Goal: Information Seeking & Learning: Learn about a topic

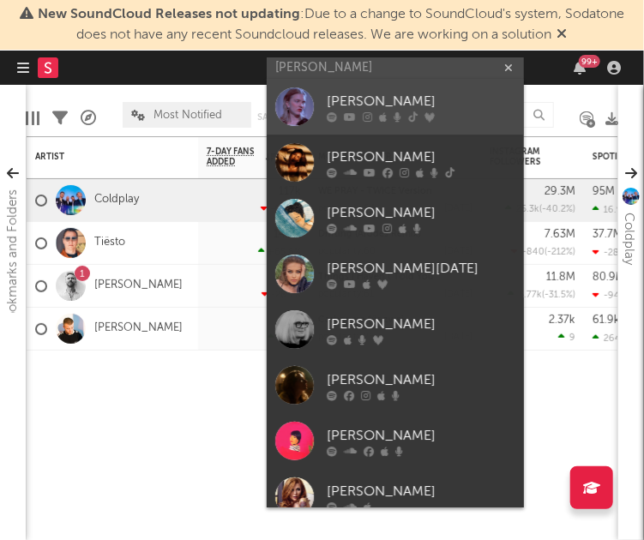
type input "[PERSON_NAME]"
click at [403, 106] on div "[PERSON_NAME]" at bounding box center [421, 102] width 189 height 21
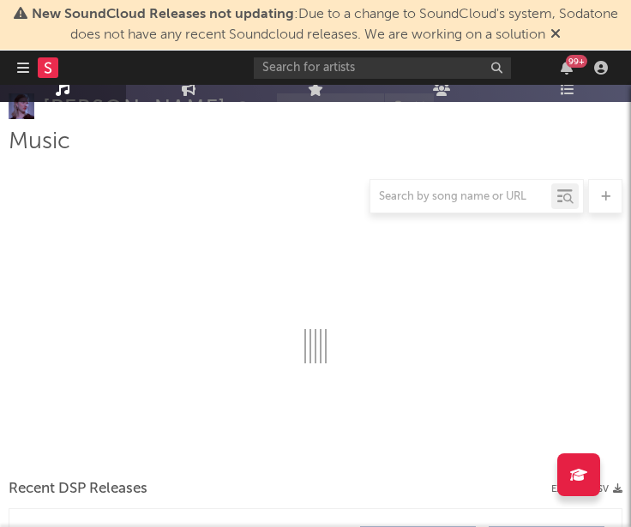
select select "6m"
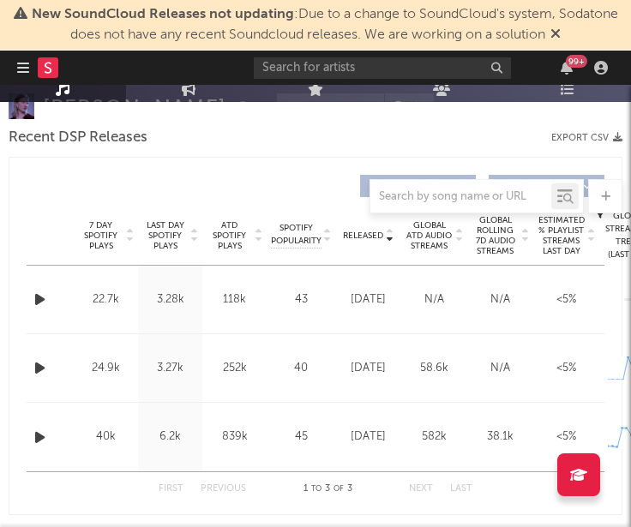
scroll to position [771, 0]
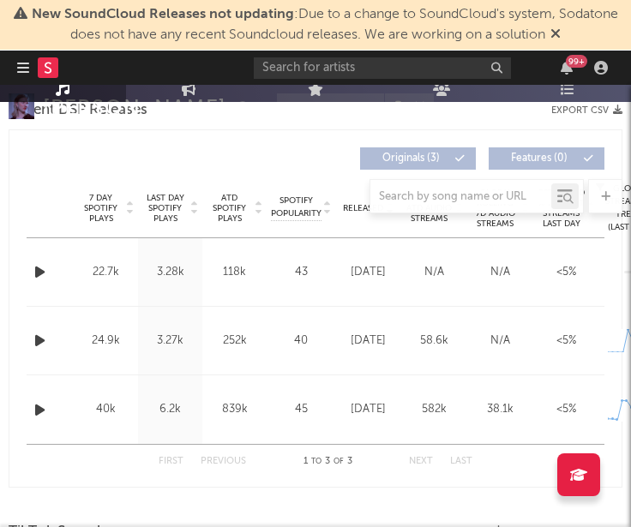
click at [196, 213] on icon at bounding box center [193, 211] width 9 height 7
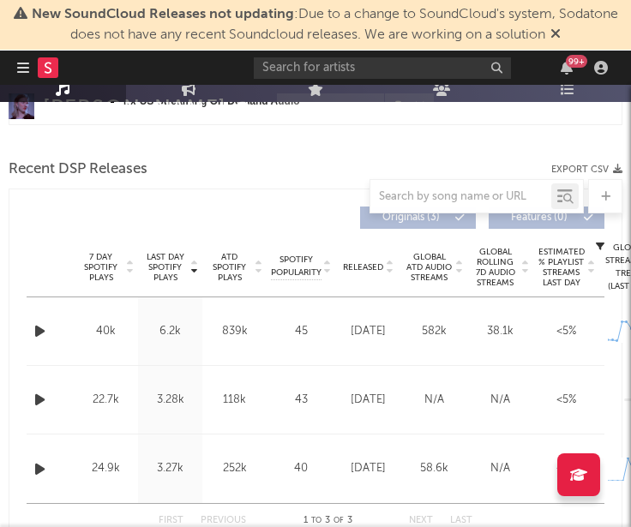
scroll to position [686, 0]
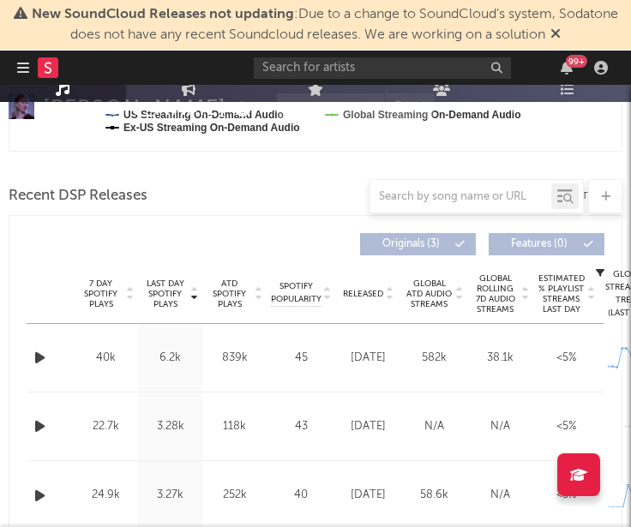
click at [393, 299] on icon at bounding box center [389, 297] width 9 height 7
click at [387, 296] on icon at bounding box center [389, 297] width 9 height 7
click at [389, 297] on icon at bounding box center [389, 297] width 9 height 7
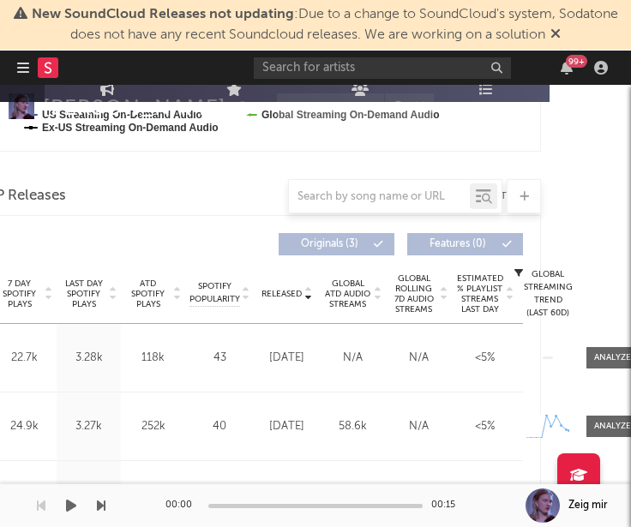
scroll to position [686, 96]
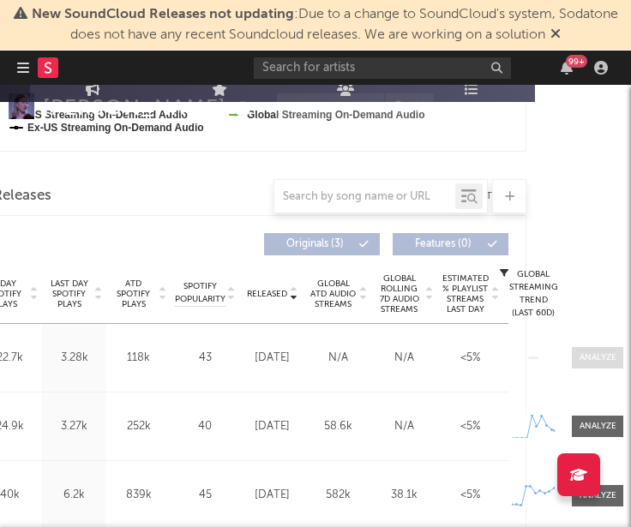
click at [585, 351] on div at bounding box center [597, 357] width 37 height 13
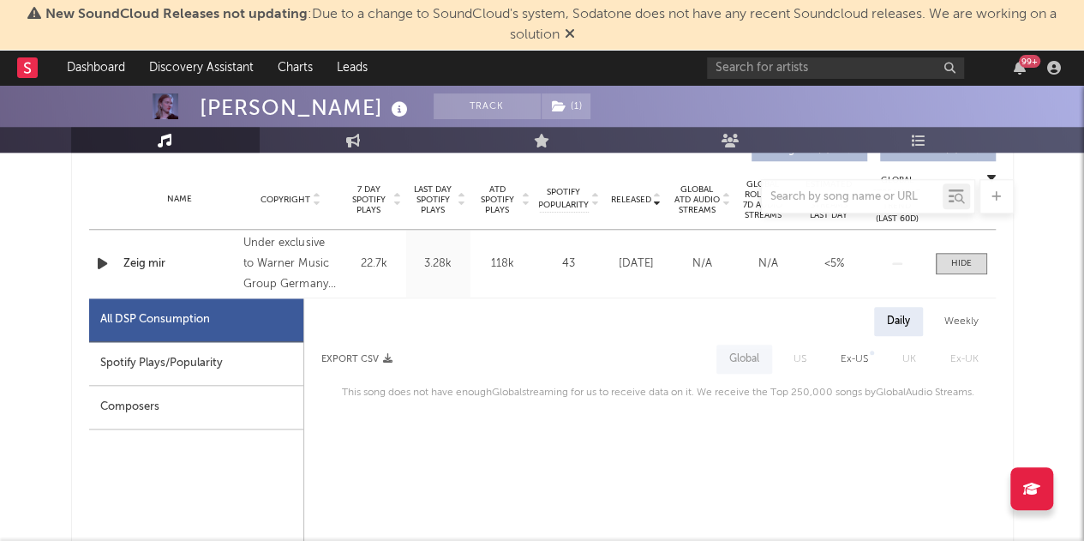
scroll to position [669, 0]
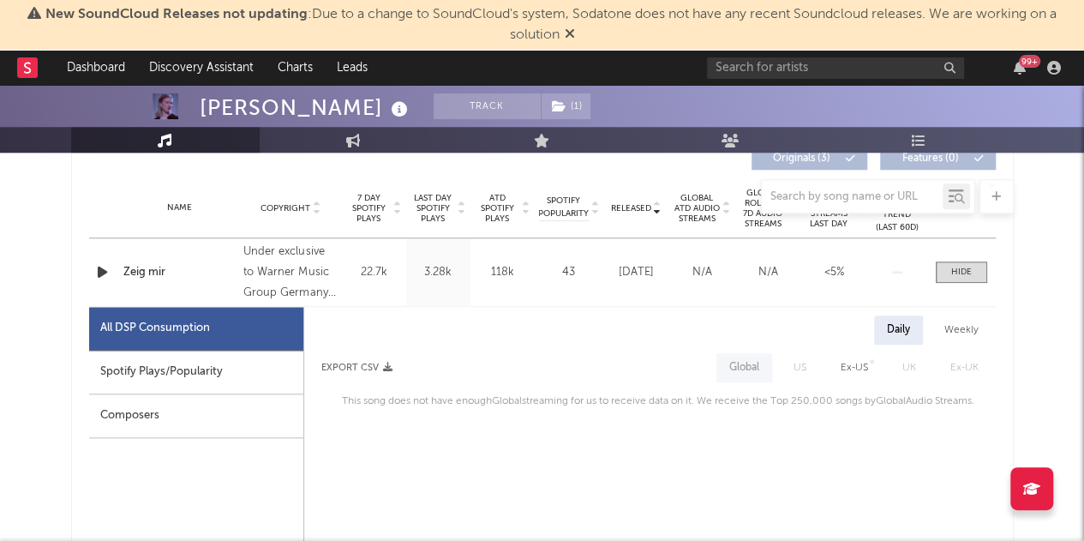
click at [643, 325] on div "Weekly" at bounding box center [962, 329] width 60 height 29
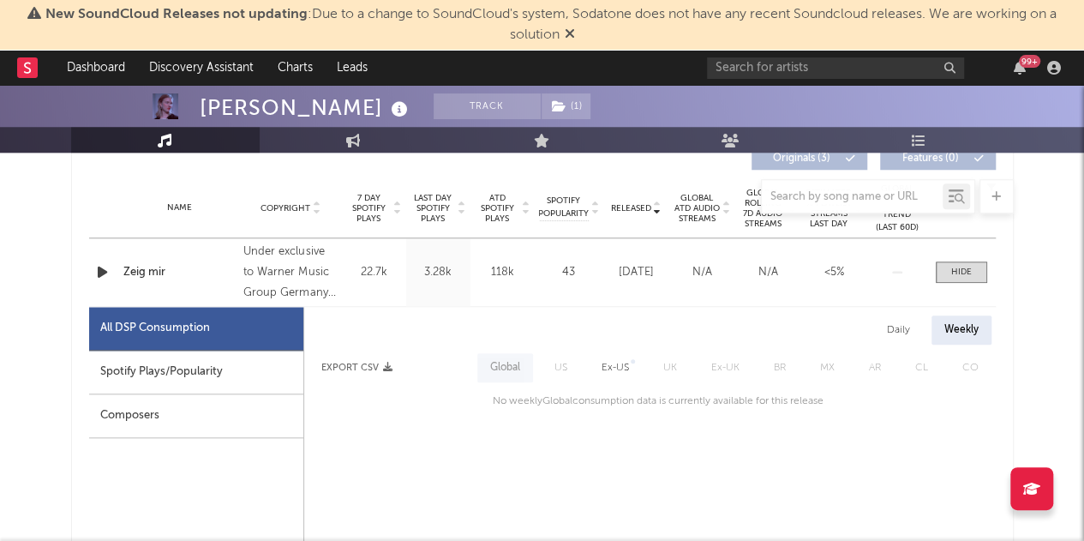
click at [195, 381] on div "Spotify Plays/Popularity" at bounding box center [196, 373] width 214 height 44
select select "1w"
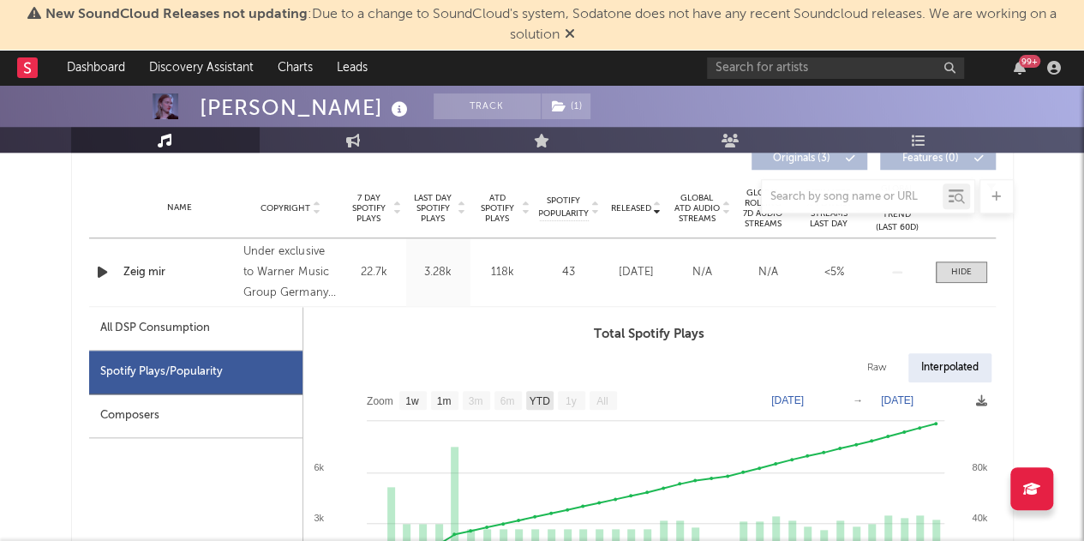
click at [543, 398] on text "YTD" at bounding box center [539, 401] width 21 height 12
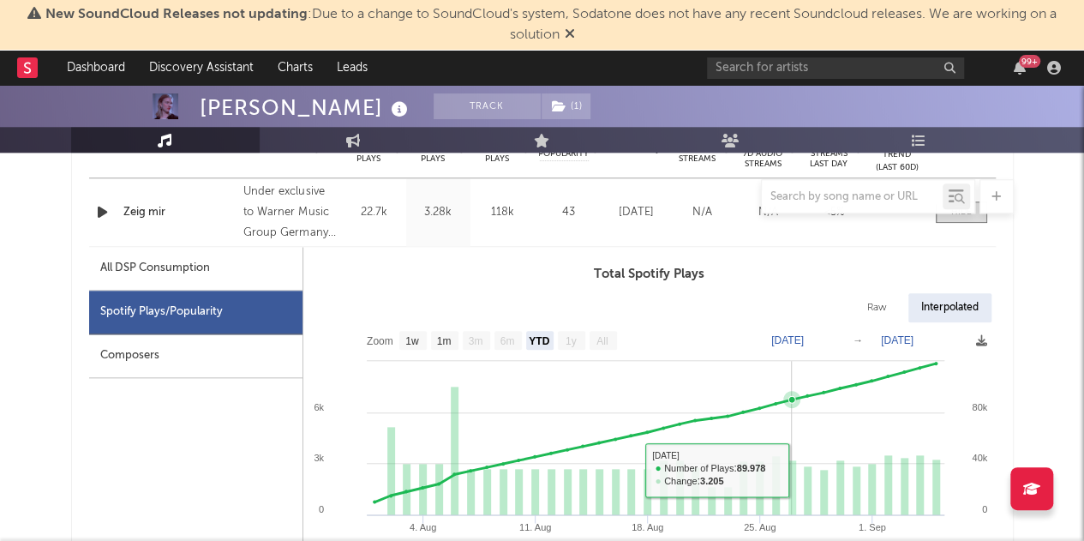
scroll to position [840, 0]
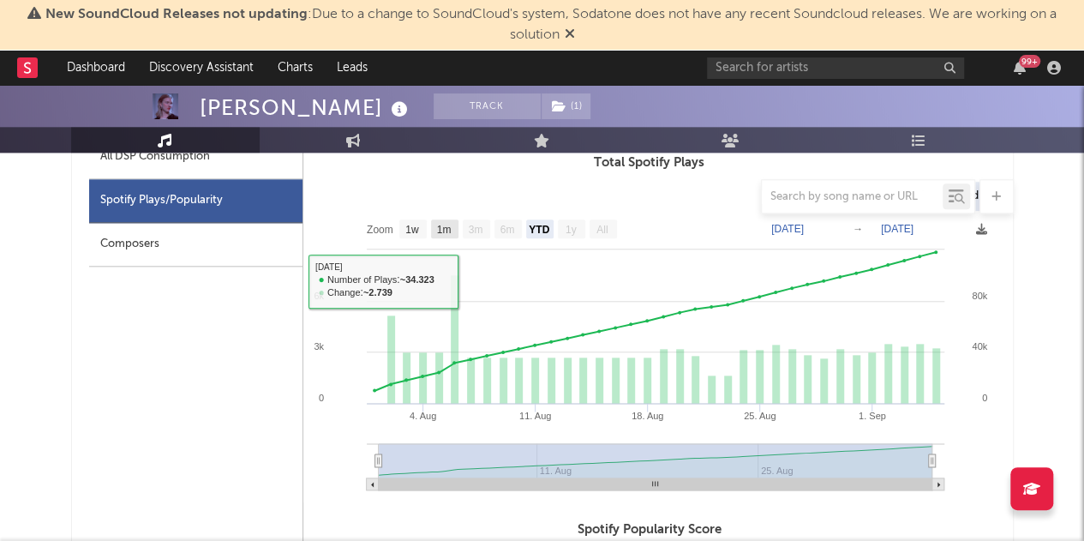
click at [448, 229] on text "1m" at bounding box center [443, 230] width 15 height 12
select select "1m"
type input "[DATE]"
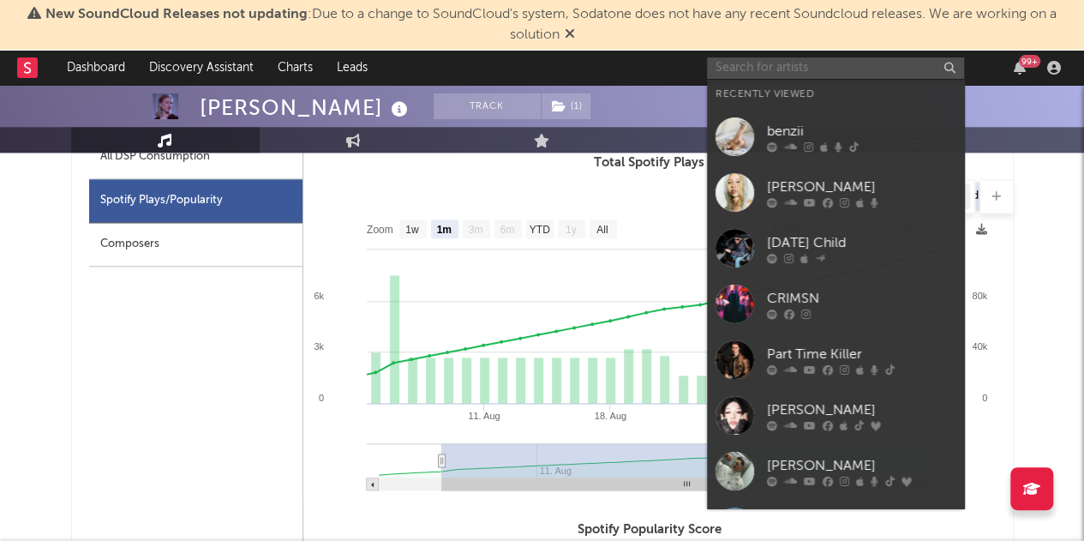
click at [643, 75] on input "text" at bounding box center [835, 67] width 257 height 21
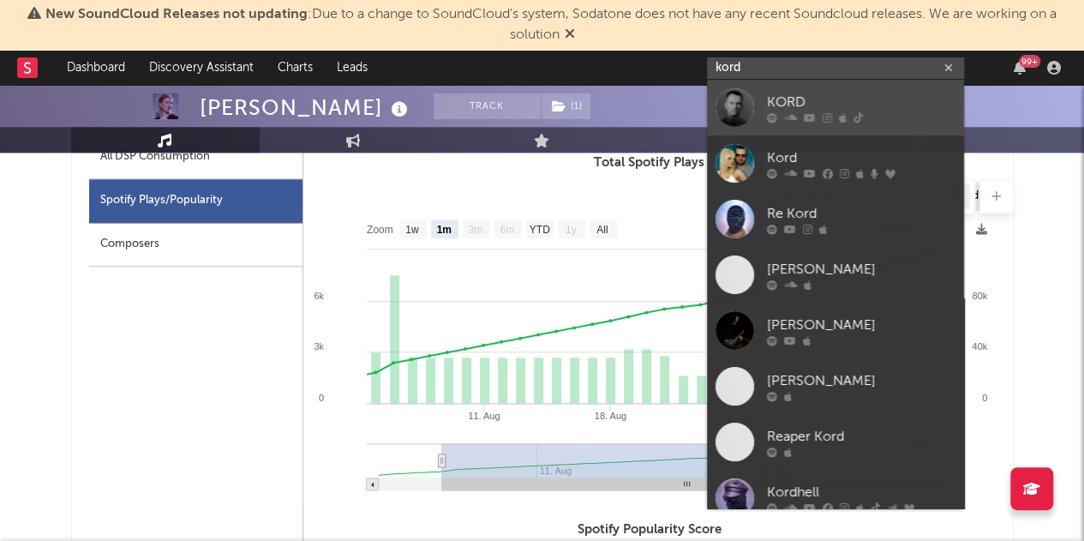
type input "kord"
click at [643, 97] on div "KORD" at bounding box center [861, 102] width 189 height 21
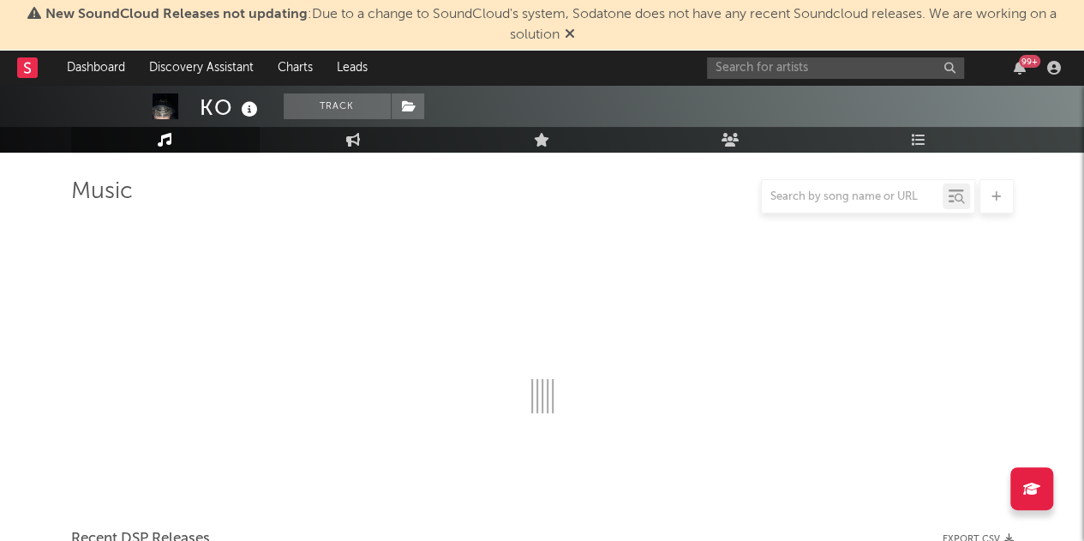
scroll to position [840, 0]
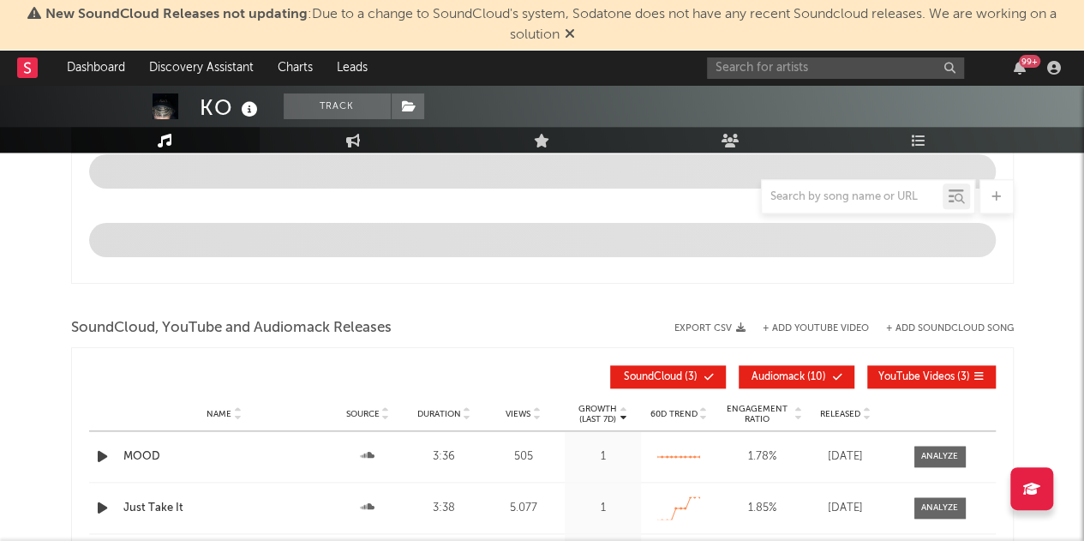
select select "1w"
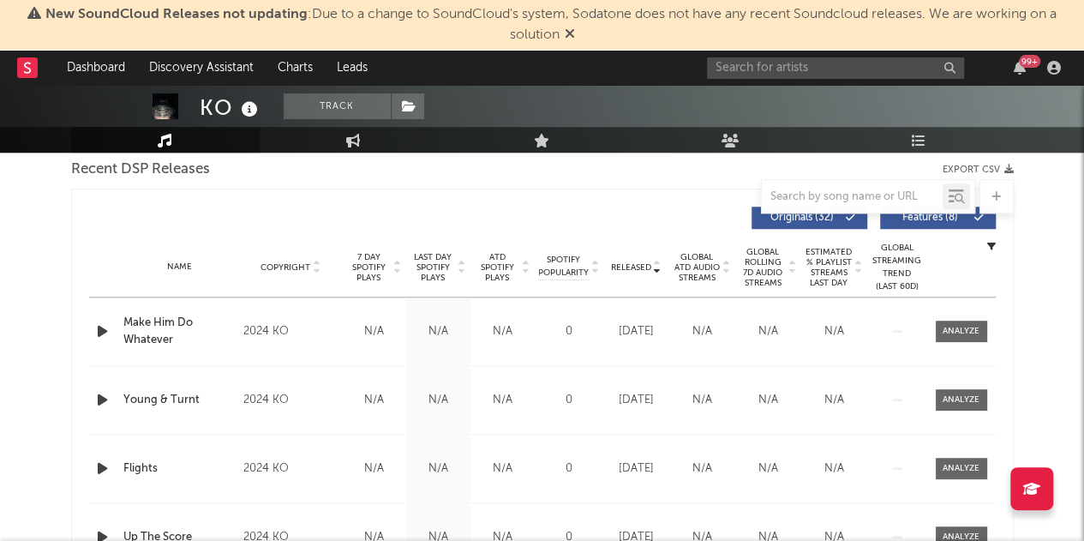
scroll to position [583, 0]
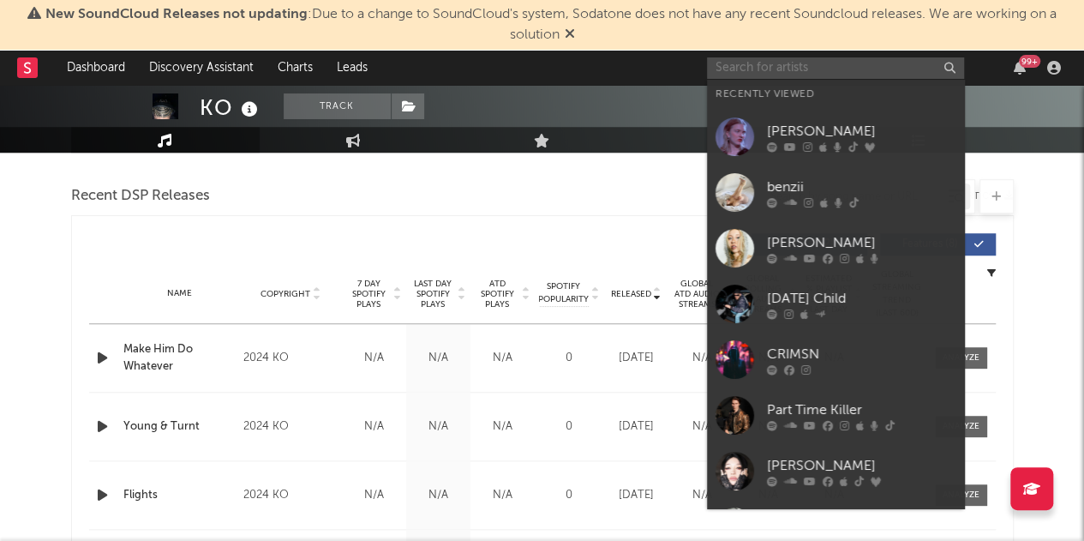
drag, startPoint x: 756, startPoint y: 64, endPoint x: 692, endPoint y: 21, distance: 77.3
click at [643, 64] on input "text" at bounding box center [835, 67] width 257 height 21
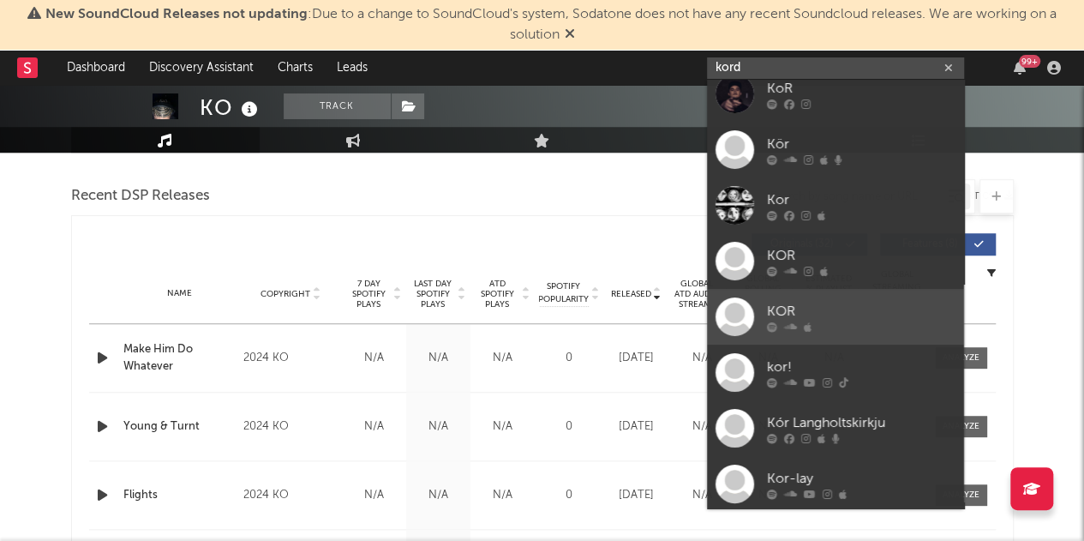
scroll to position [0, 0]
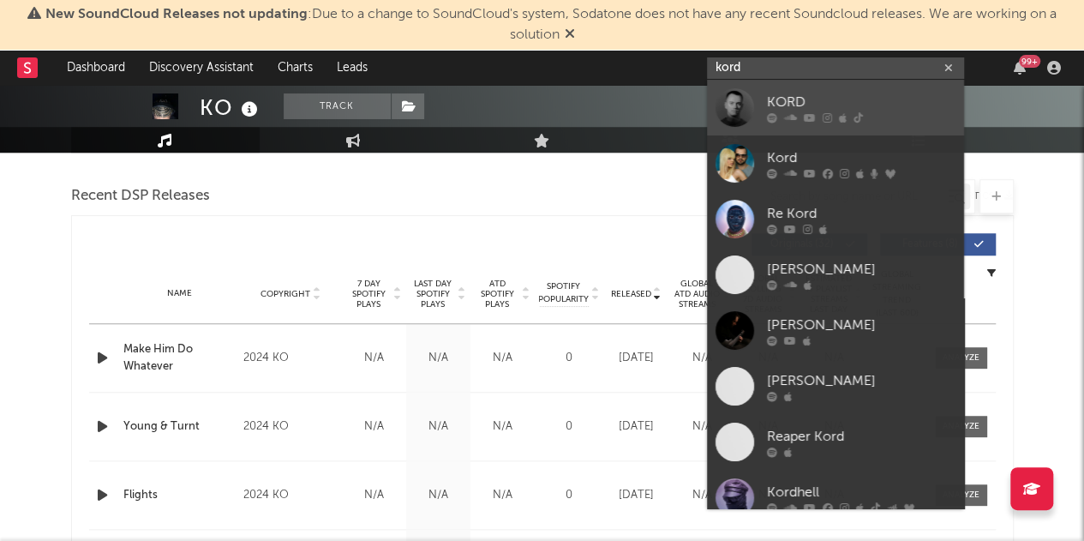
type input "kord"
click at [643, 112] on icon at bounding box center [790, 117] width 13 height 10
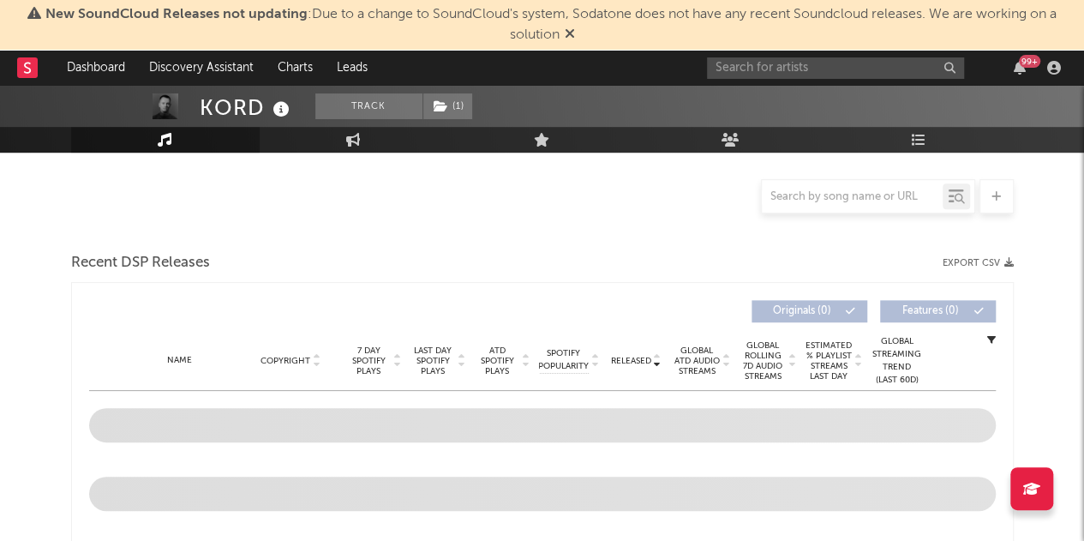
scroll to position [240, 0]
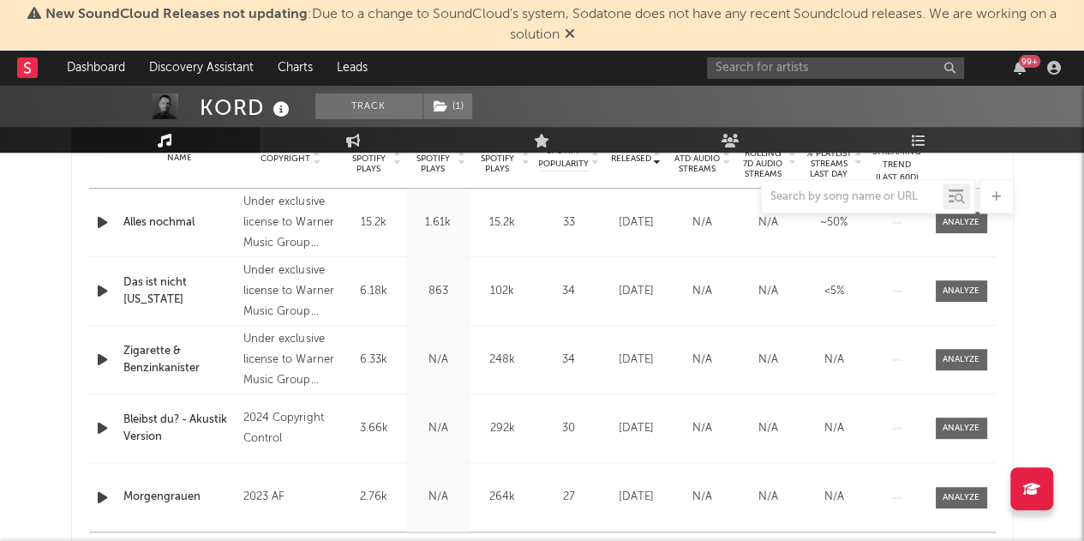
select select "6m"
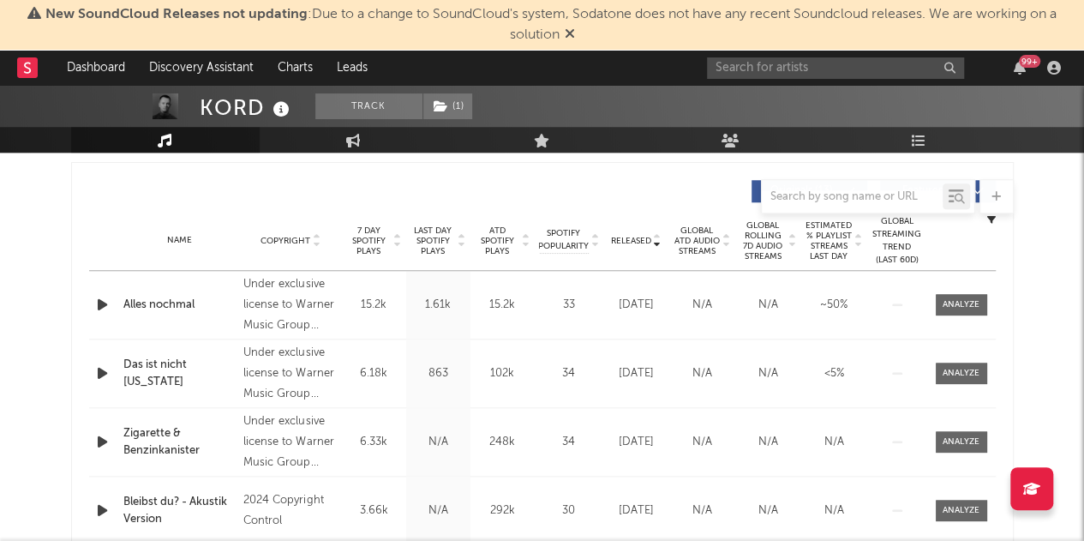
scroll to position [632, 0]
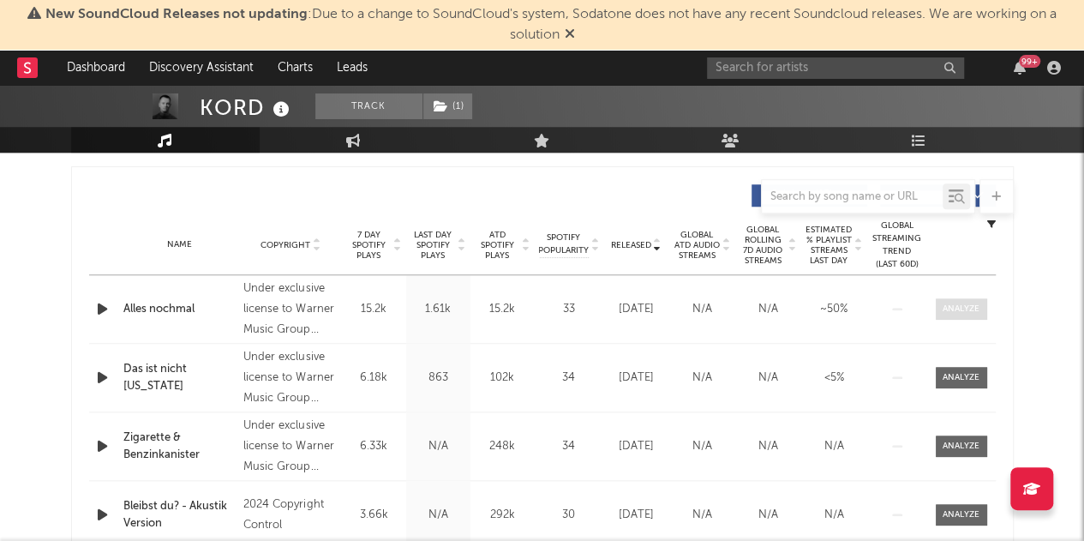
click at [643, 313] on div at bounding box center [961, 309] width 37 height 13
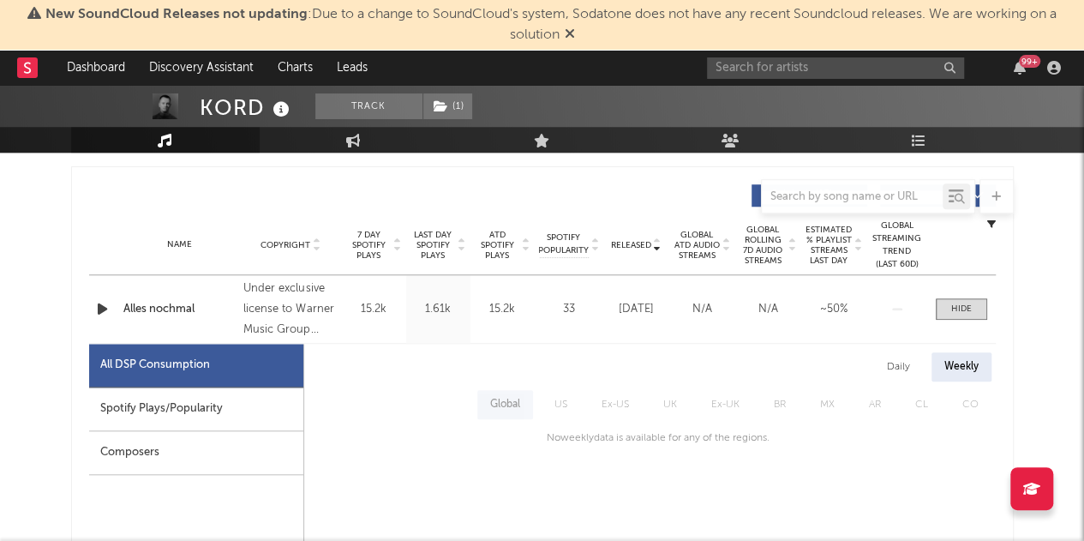
click at [204, 407] on div "Spotify Plays/Popularity" at bounding box center [196, 409] width 214 height 44
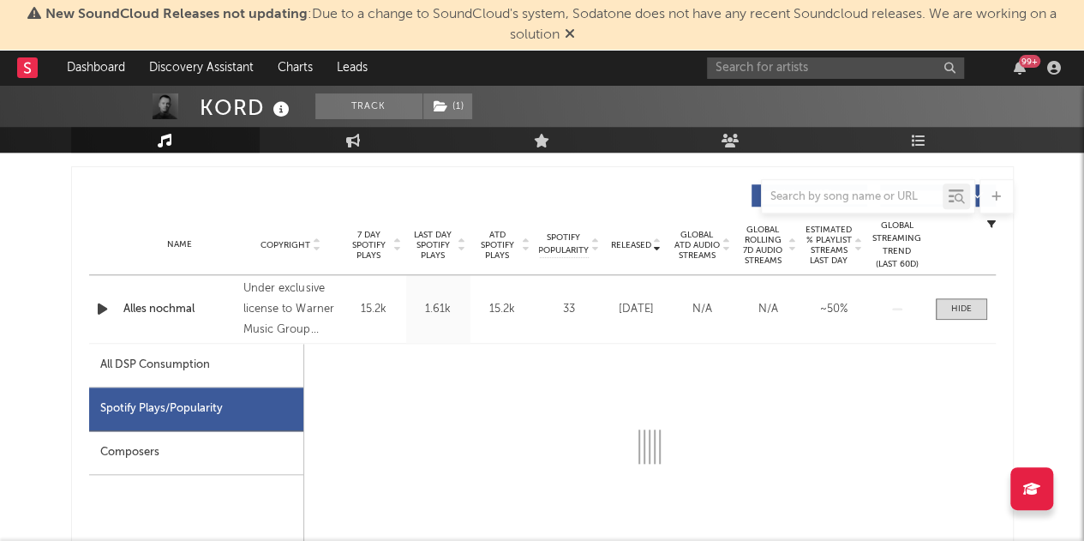
scroll to position [803, 0]
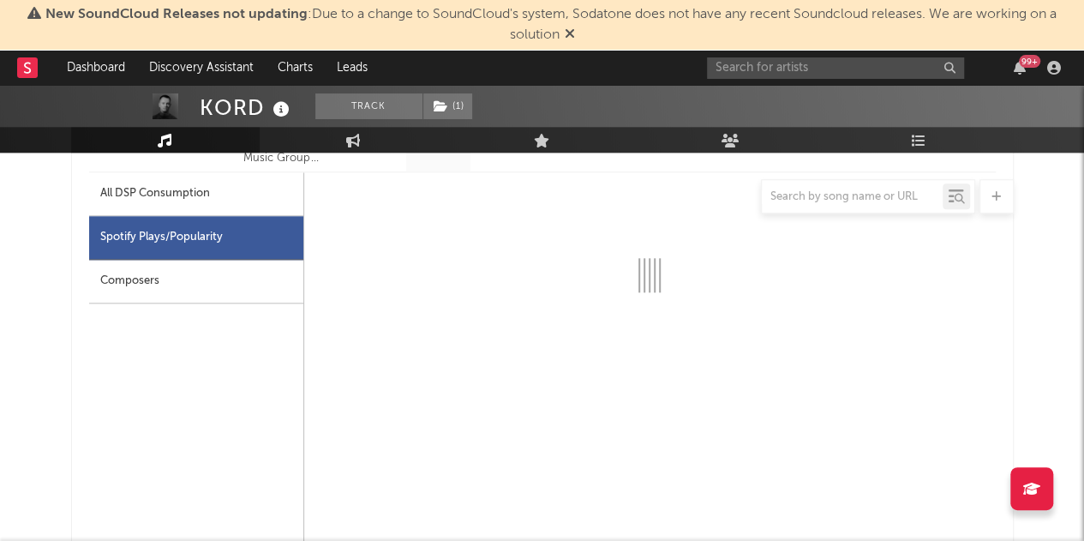
select select "1w"
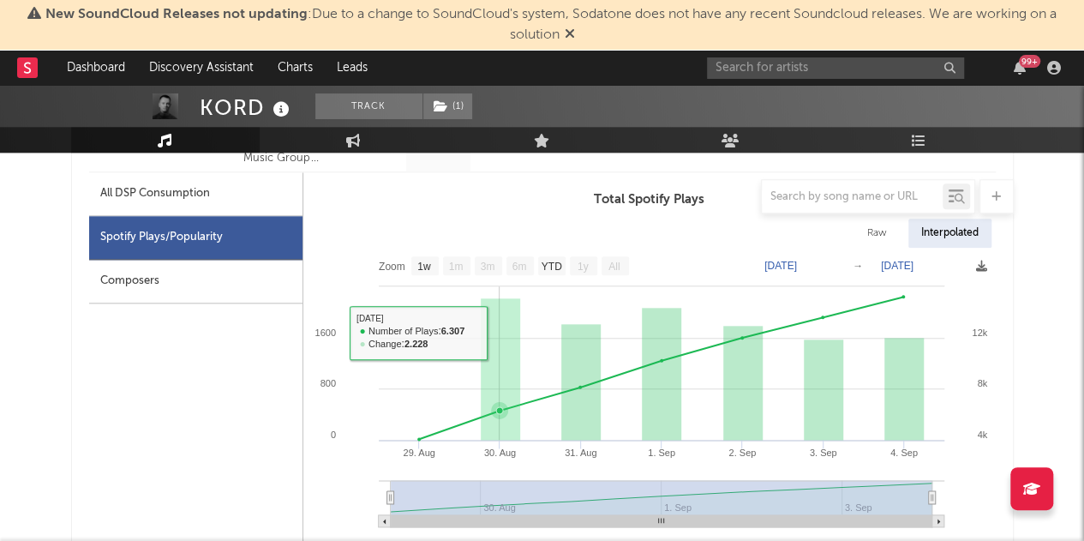
scroll to position [632, 0]
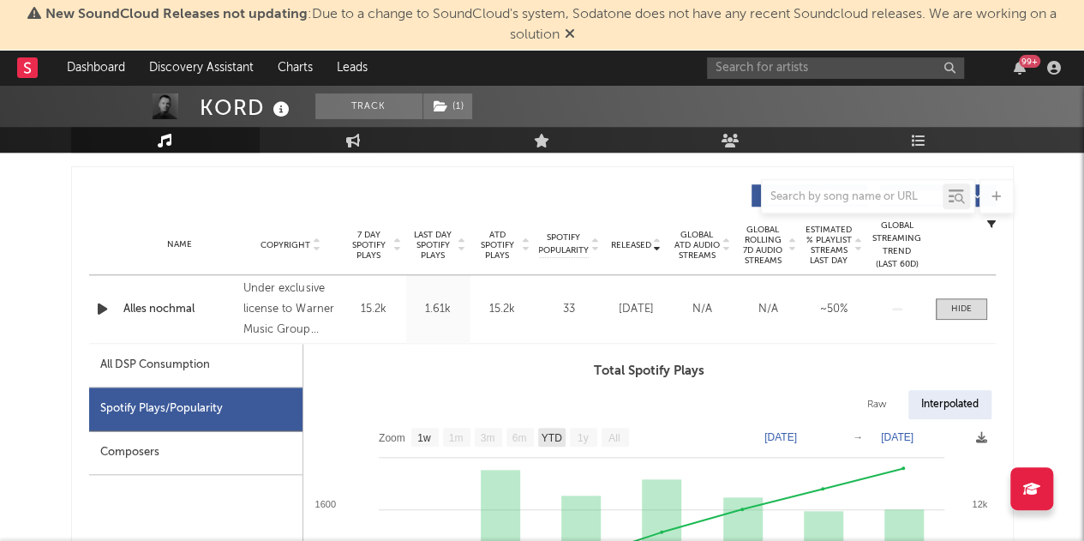
click at [552, 432] on text "YTD" at bounding box center [551, 438] width 21 height 12
select select "YTD"
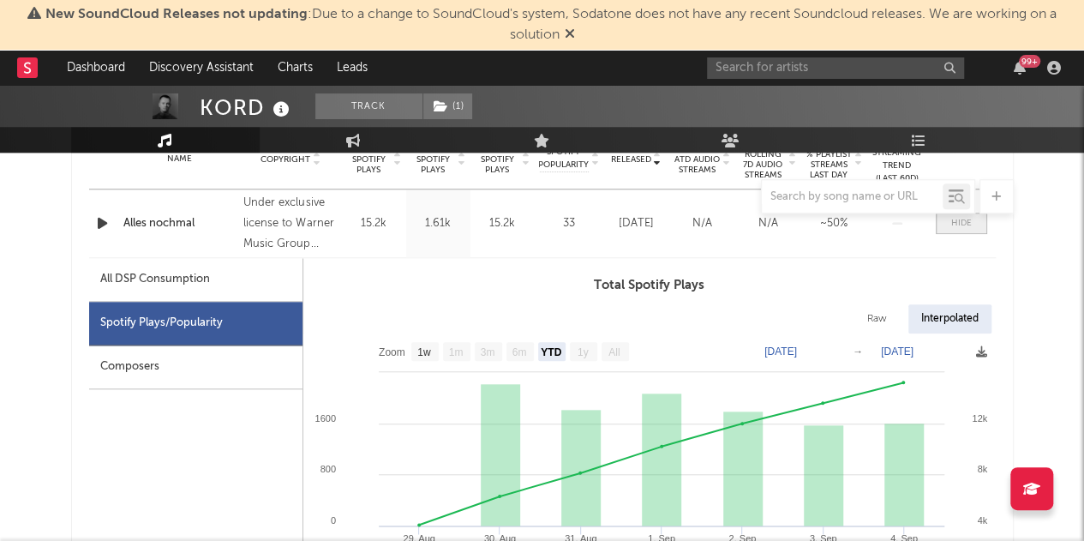
click at [643, 222] on div at bounding box center [961, 223] width 21 height 13
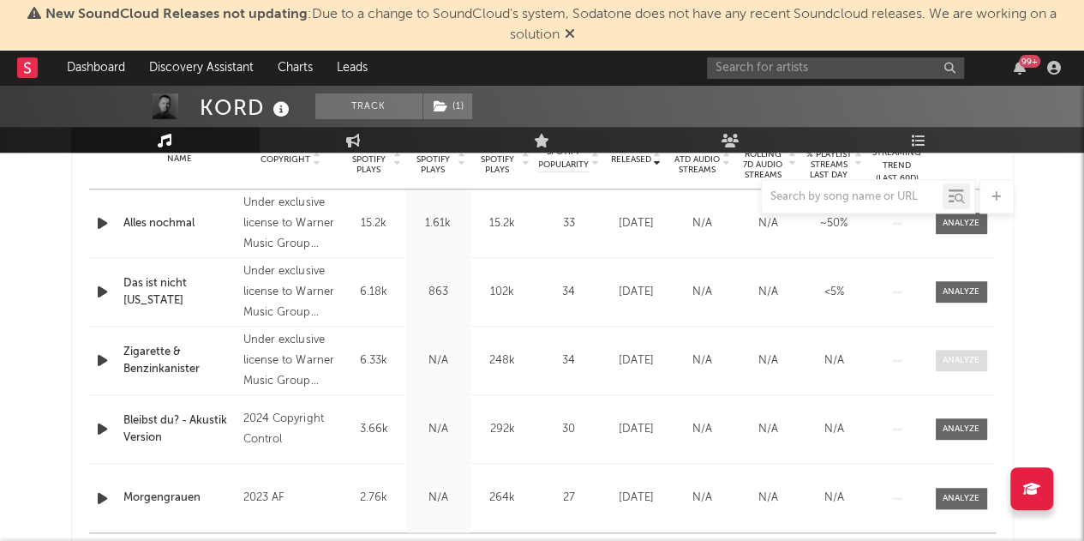
click at [643, 361] on div at bounding box center [961, 360] width 37 height 13
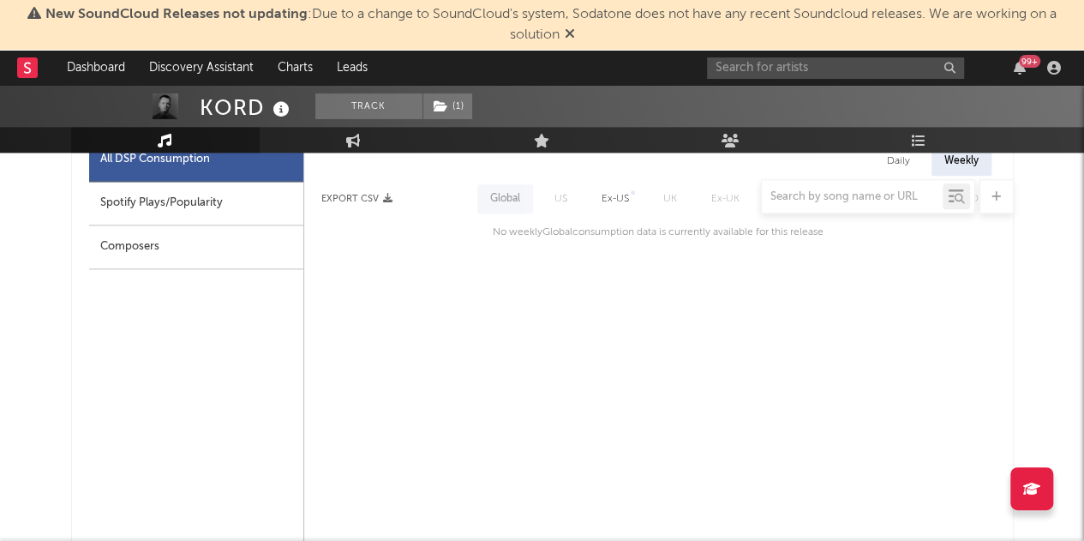
scroll to position [889, 0]
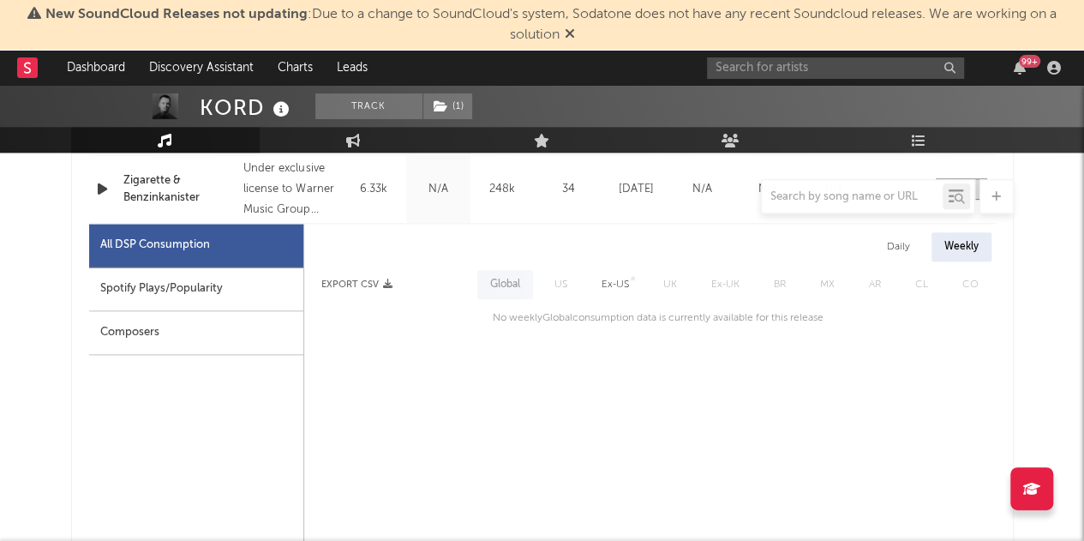
click at [190, 267] on div "Spotify Plays/Popularity" at bounding box center [196, 289] width 214 height 44
select select "1w"
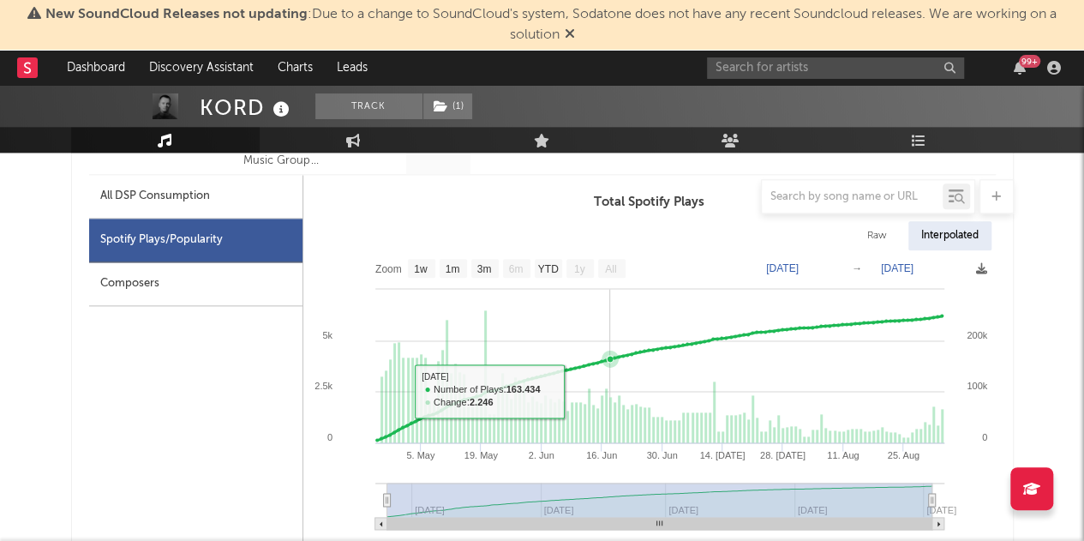
scroll to position [974, 0]
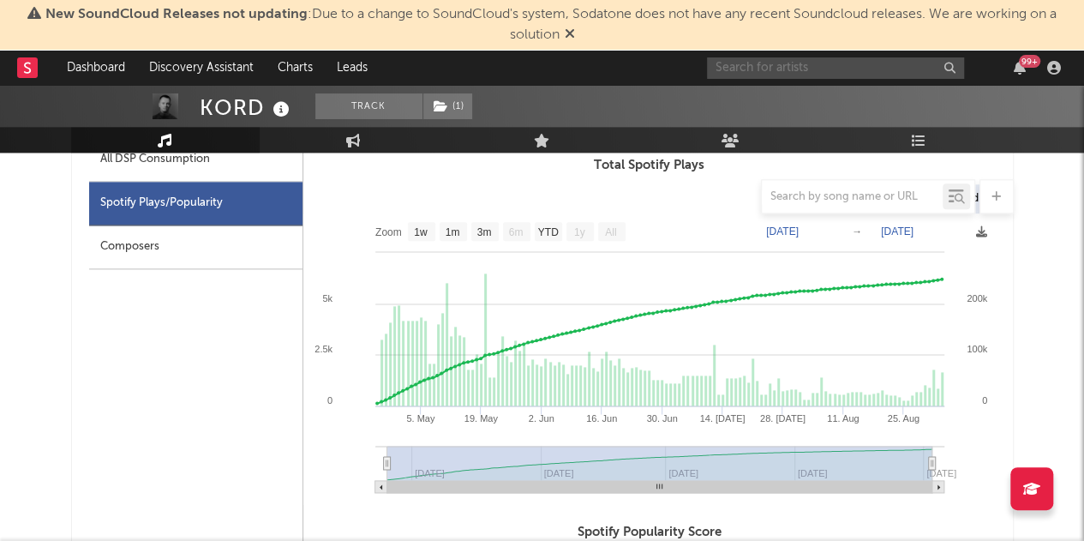
click at [643, 71] on input "text" at bounding box center [835, 67] width 257 height 21
click at [643, 67] on input "guaved" at bounding box center [835, 67] width 257 height 21
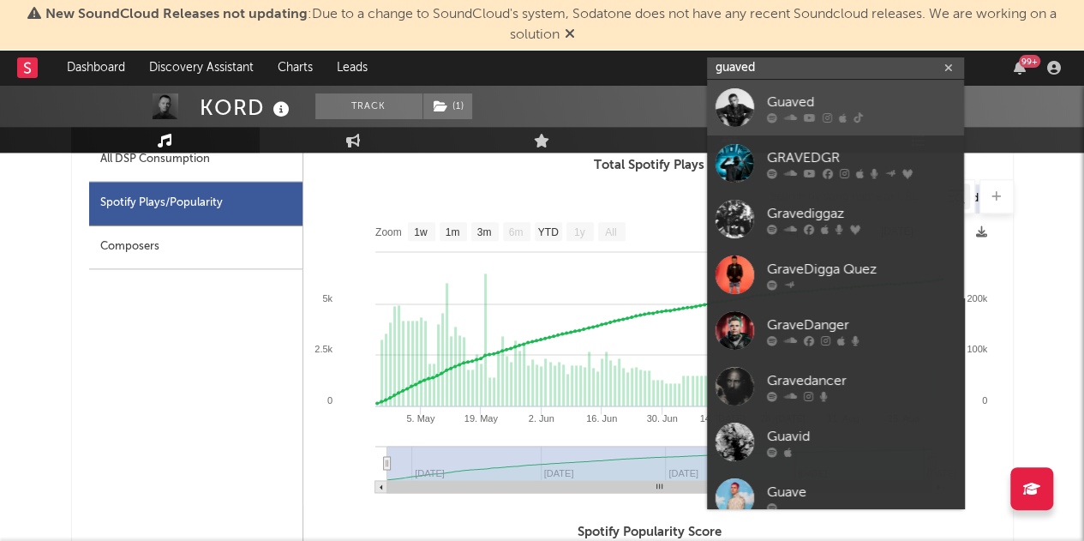
type input "guaved"
click at [643, 97] on div "Guaved" at bounding box center [861, 102] width 189 height 21
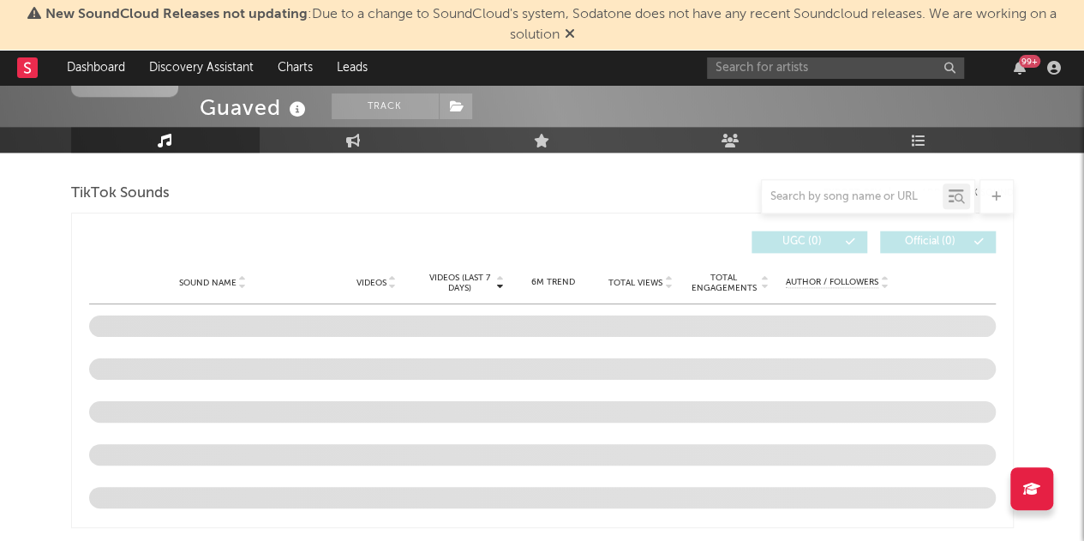
scroll to position [1060, 0]
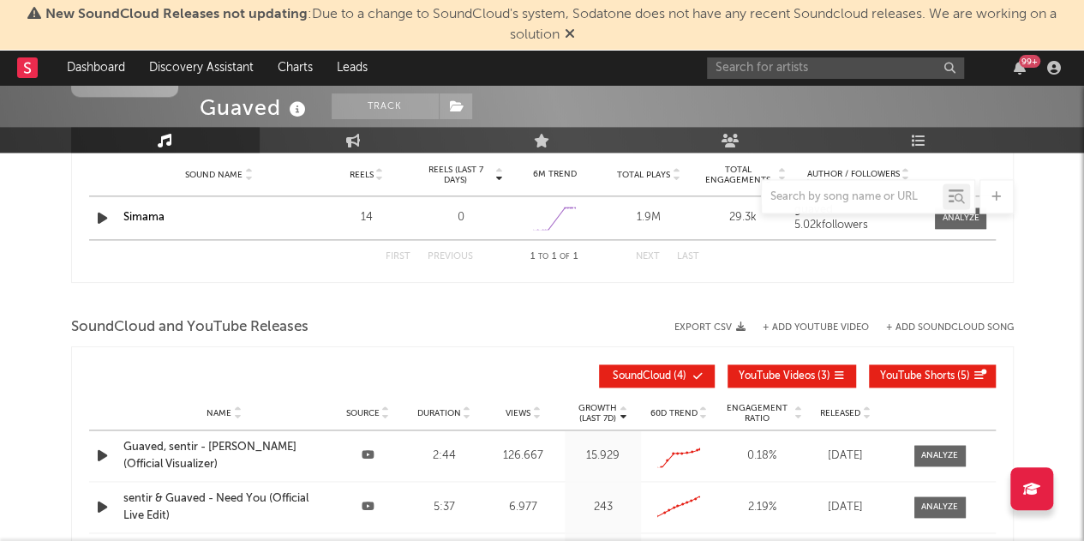
select select "1w"
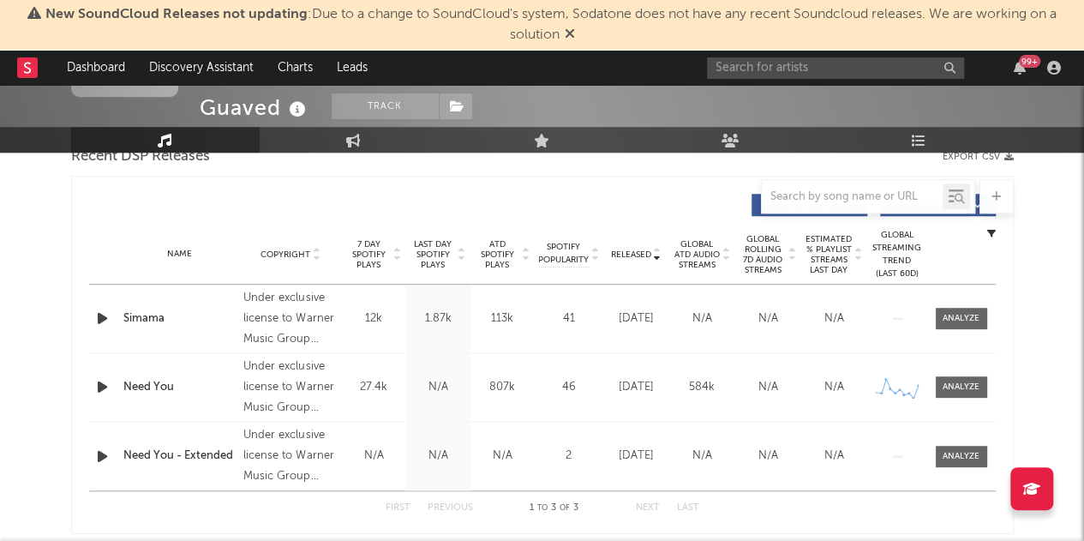
scroll to position [595, 0]
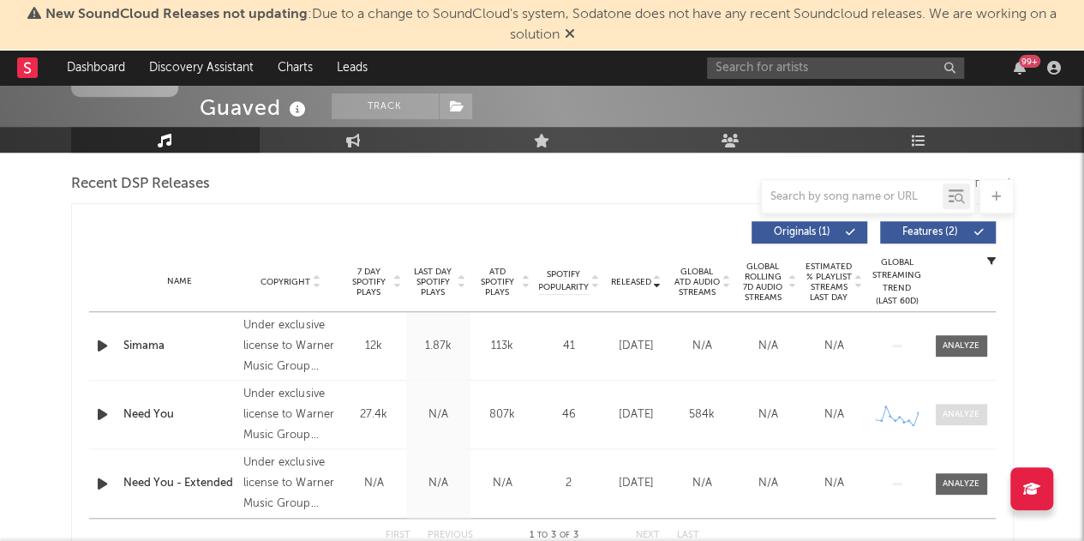
click at [643, 416] on div at bounding box center [961, 414] width 37 height 13
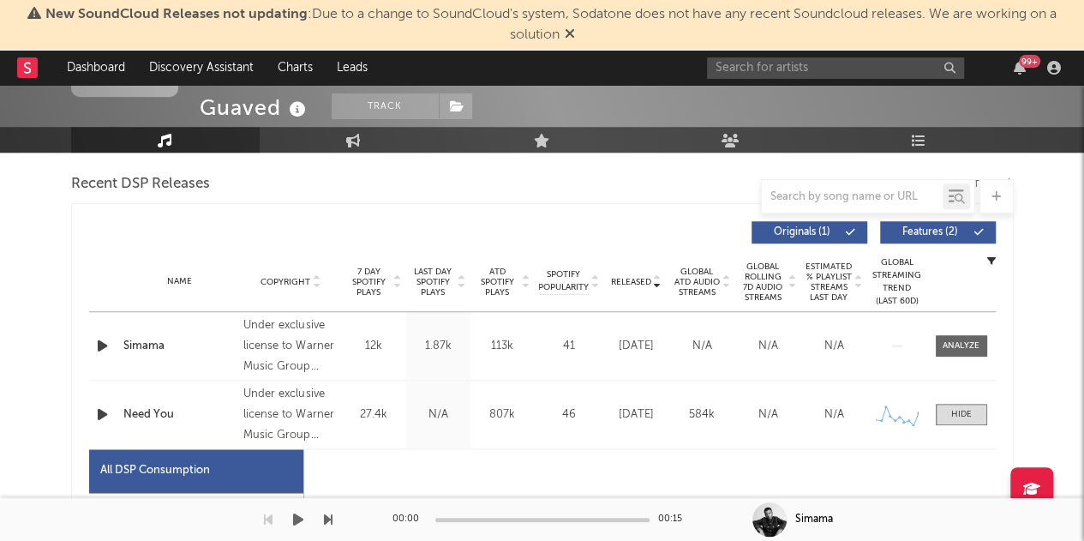
select select "1w"
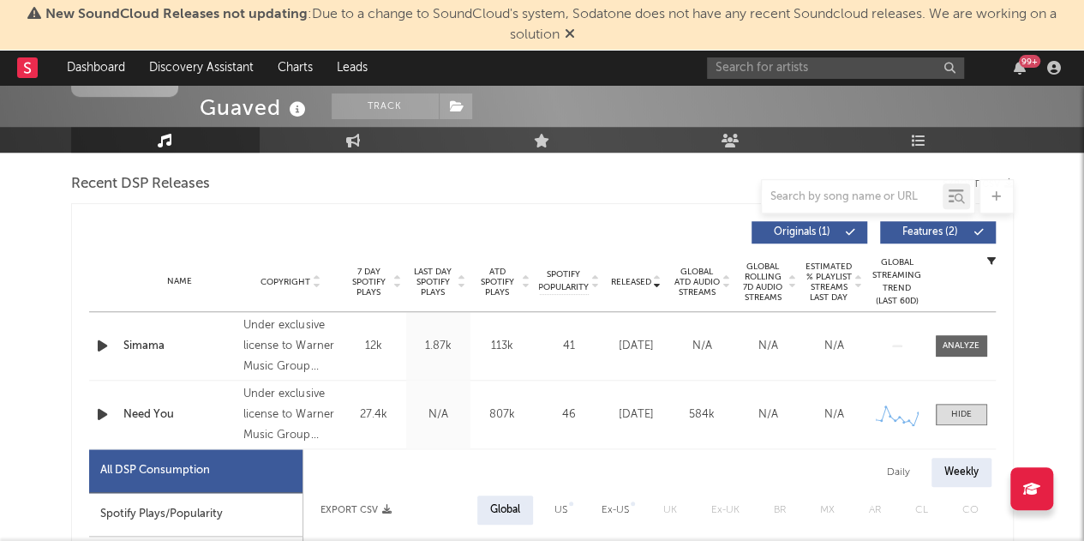
scroll to position [681, 0]
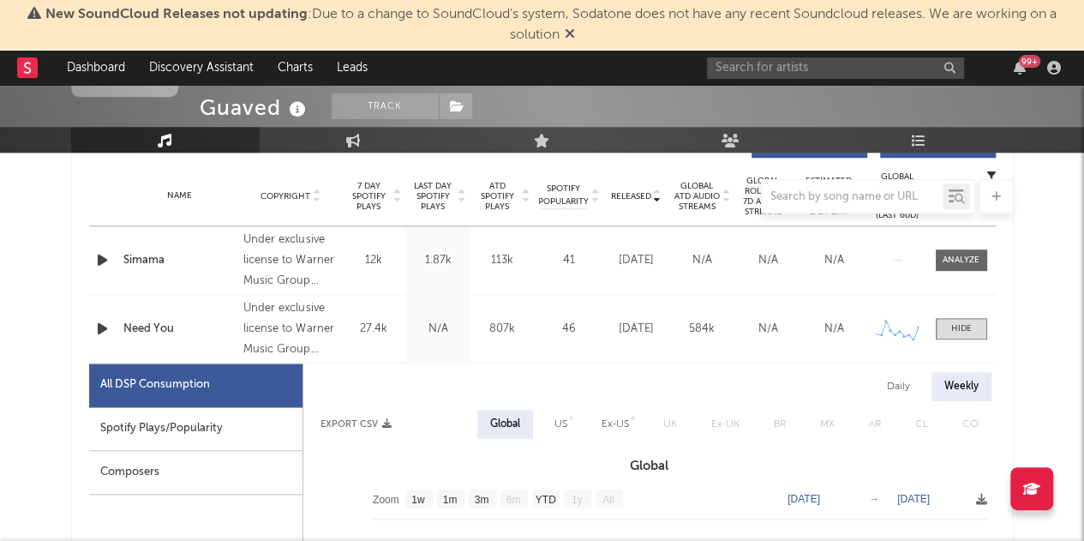
click at [179, 432] on div "Spotify Plays/Popularity" at bounding box center [195, 429] width 213 height 44
select select "1w"
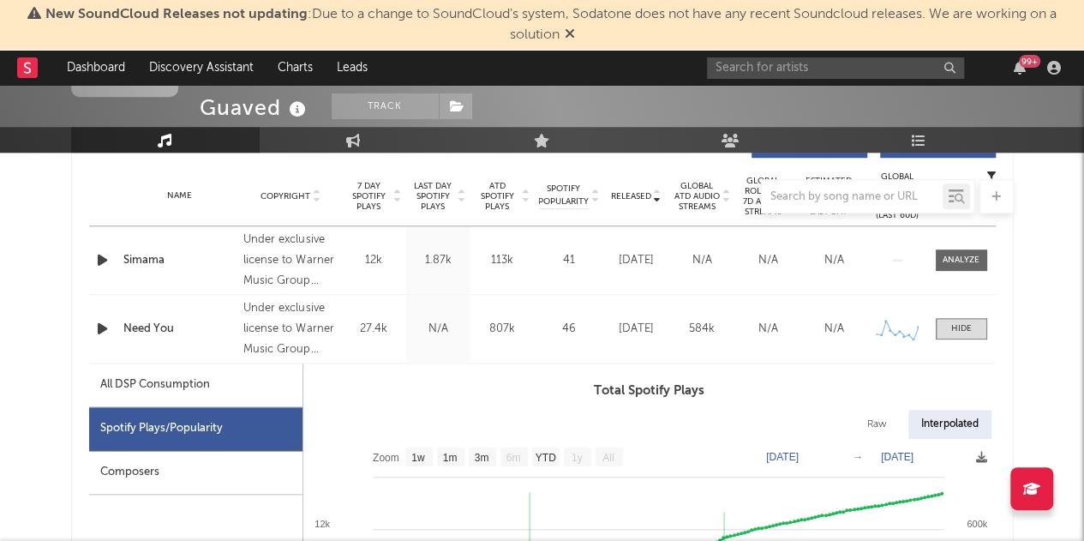
click at [172, 268] on div "Name Simama Copyright Under exclusive license to Warner Music Group Germany Hol…" at bounding box center [542, 260] width 907 height 68
click at [643, 260] on div at bounding box center [961, 260] width 37 height 13
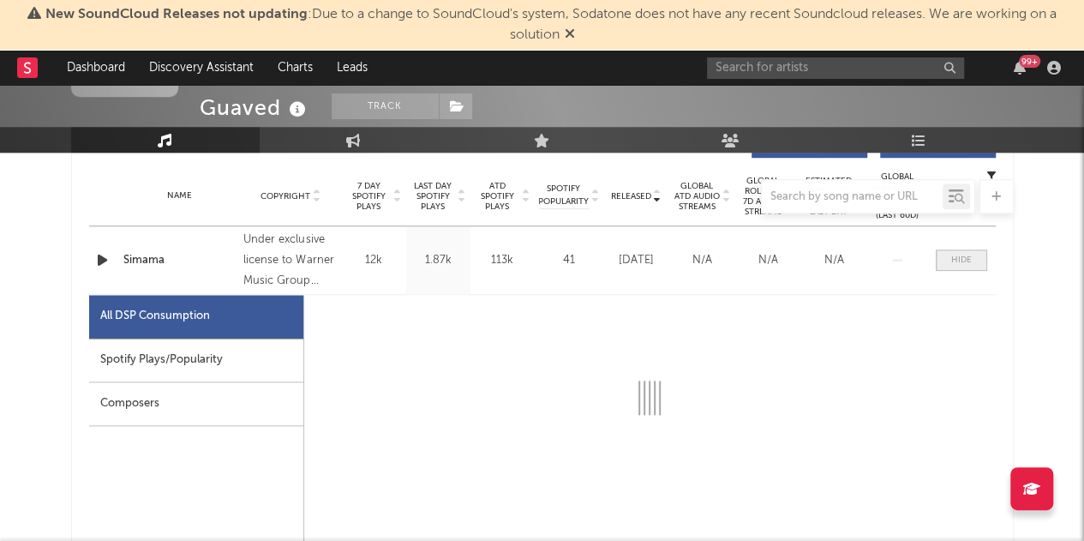
click at [643, 259] on div at bounding box center [961, 260] width 21 height 13
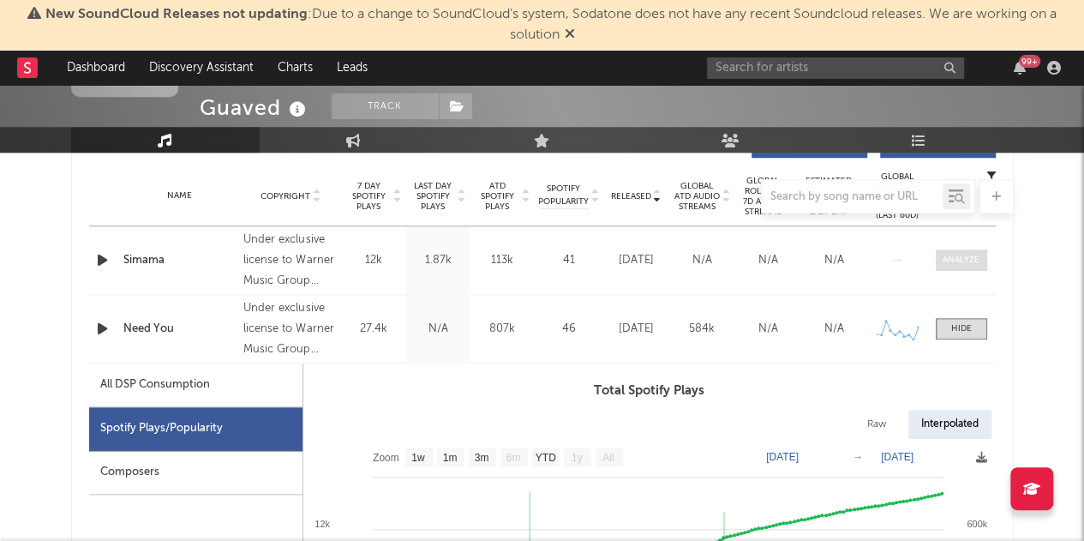
click at [643, 259] on div at bounding box center [961, 260] width 37 height 13
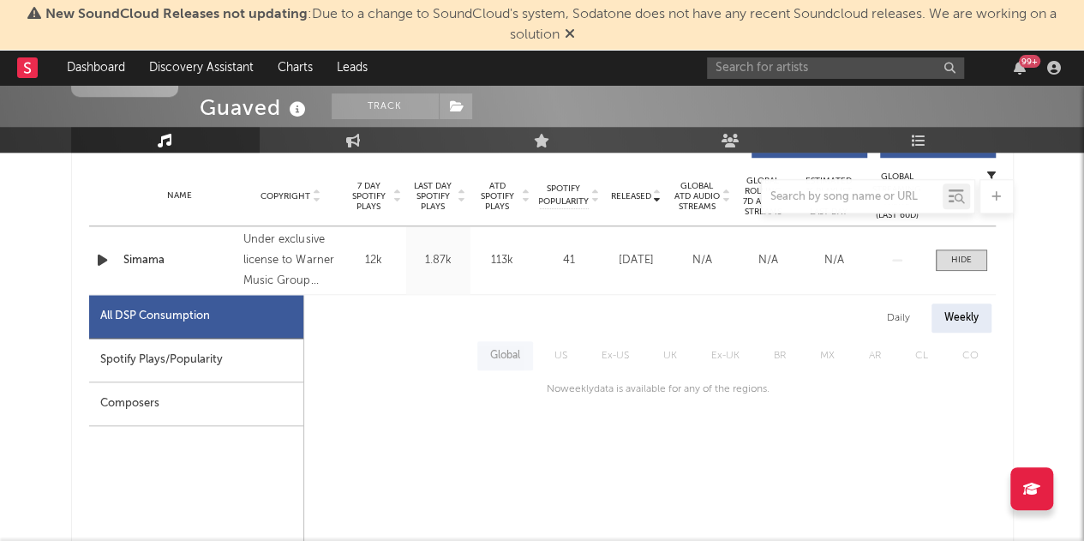
click at [230, 349] on div "Spotify Plays/Popularity" at bounding box center [196, 361] width 214 height 44
select select "1w"
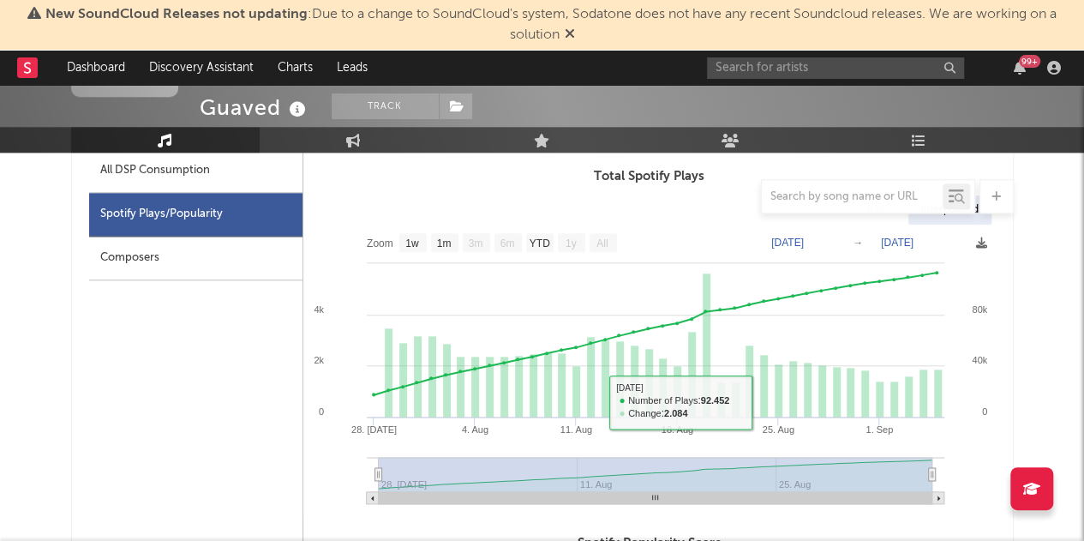
scroll to position [852, 0]
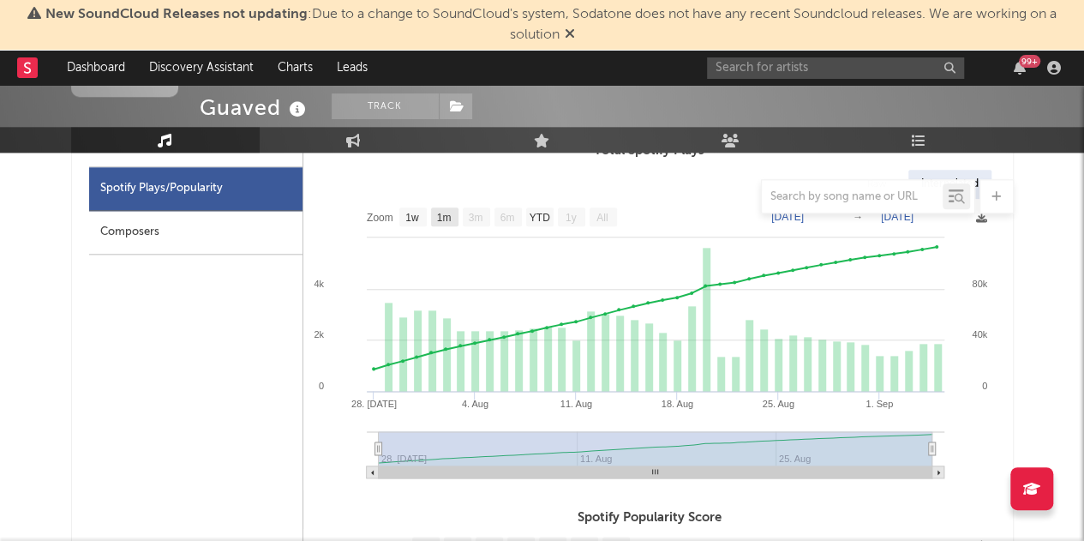
click at [455, 213] on rect at bounding box center [444, 216] width 27 height 19
select select "1m"
type input "[DATE]"
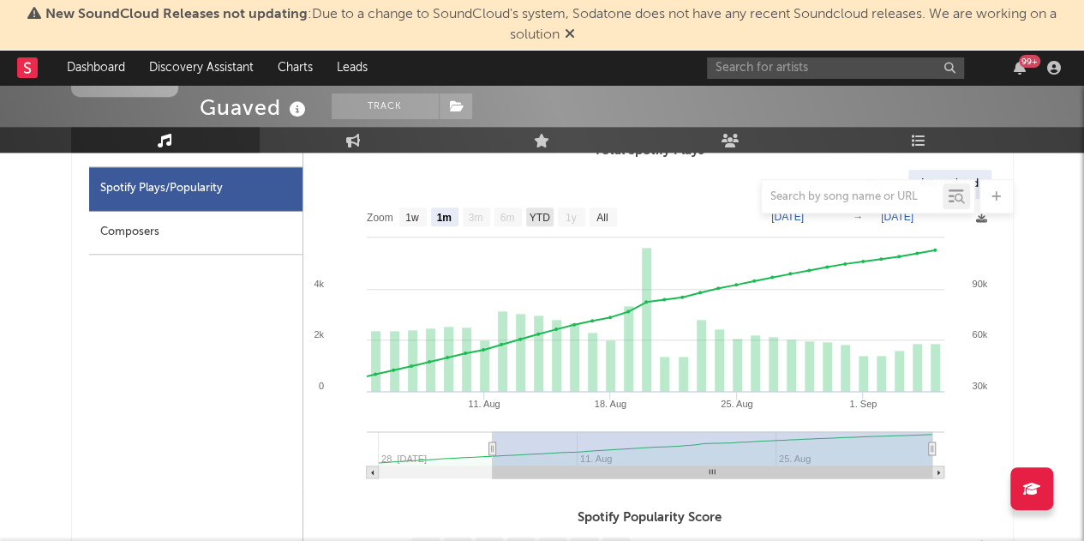
click at [552, 217] on rect at bounding box center [539, 216] width 27 height 19
select select "YTD"
type input "[DATE]"
